Goal: Find specific page/section: Find specific page/section

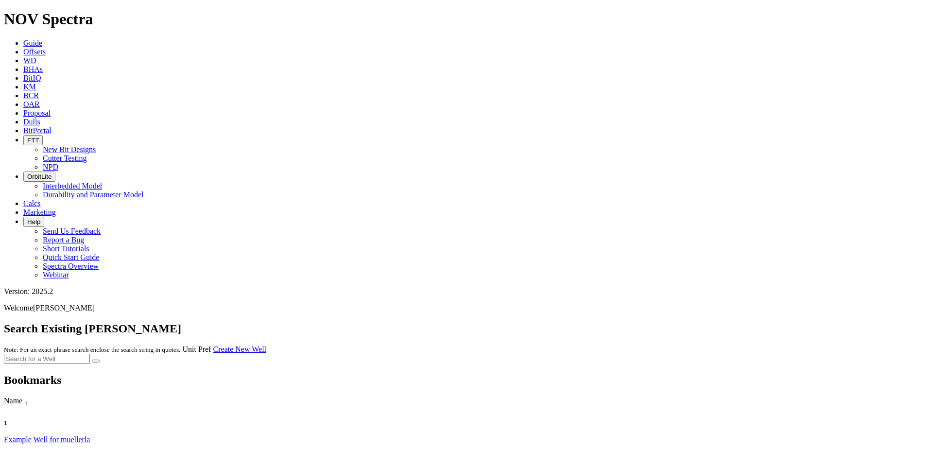
click at [42, 39] on span "Guide" at bounding box center [32, 43] width 19 height 8
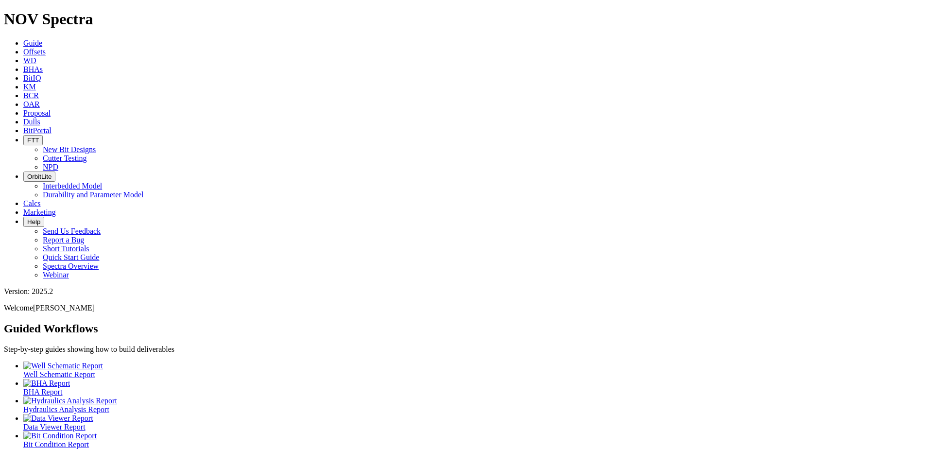
click at [40, 118] on span "Dulls" at bounding box center [31, 122] width 17 height 8
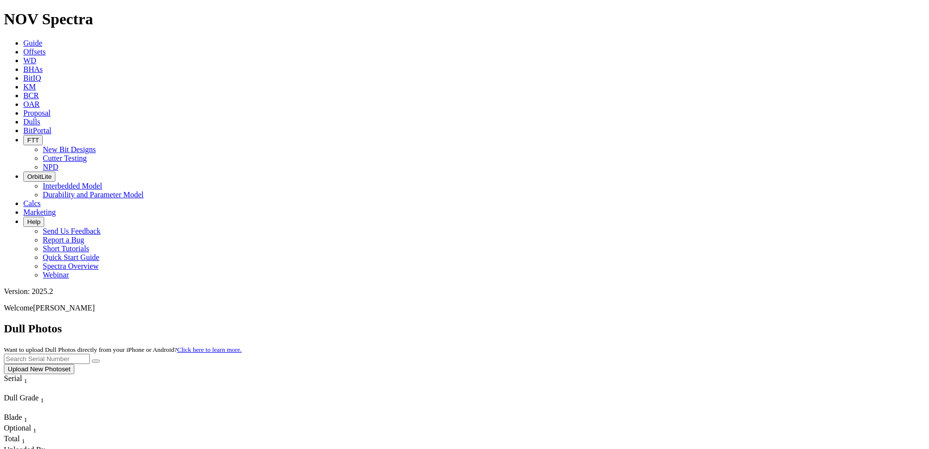
click at [90, 354] on input "text" at bounding box center [47, 359] width 86 height 10
type input "A318167"
click at [92, 359] on button "submit" at bounding box center [96, 360] width 8 height 3
click at [90, 354] on input "A318167" at bounding box center [47, 359] width 86 height 10
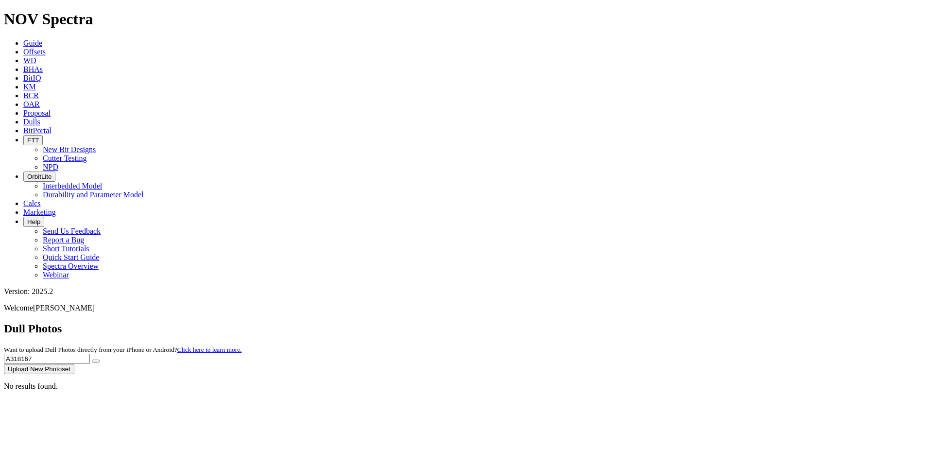
drag, startPoint x: 744, startPoint y: 44, endPoint x: 574, endPoint y: 45, distance: 170.5
click at [574, 322] on div "Dull Photos Want to upload Dull Photos directly from your iPhone or Android? Cl…" at bounding box center [464, 348] width 921 height 52
